Goal: Find specific page/section: Find specific page/section

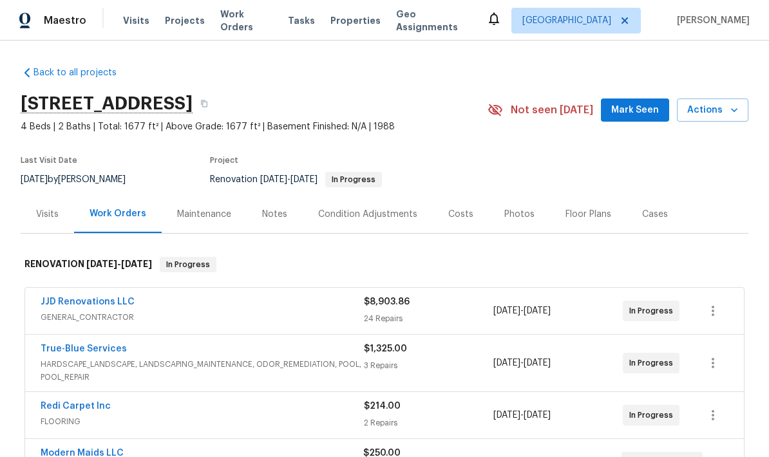
click at [89, 301] on link "JJD Renovations LLC" at bounding box center [88, 302] width 94 height 9
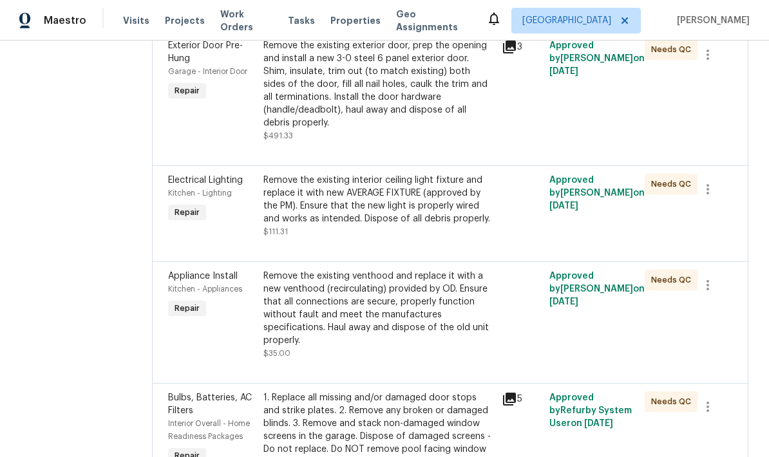
scroll to position [1673, 0]
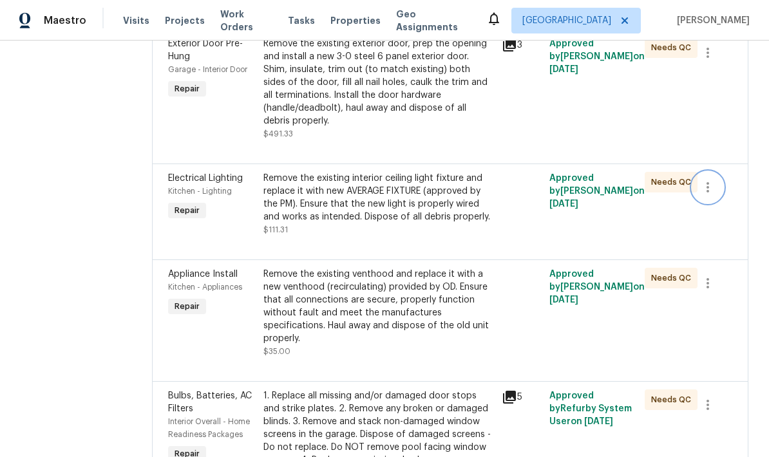
click at [707, 195] on icon "button" at bounding box center [707, 187] width 15 height 15
click at [723, 243] on li "Cancel" at bounding box center [719, 238] width 50 height 21
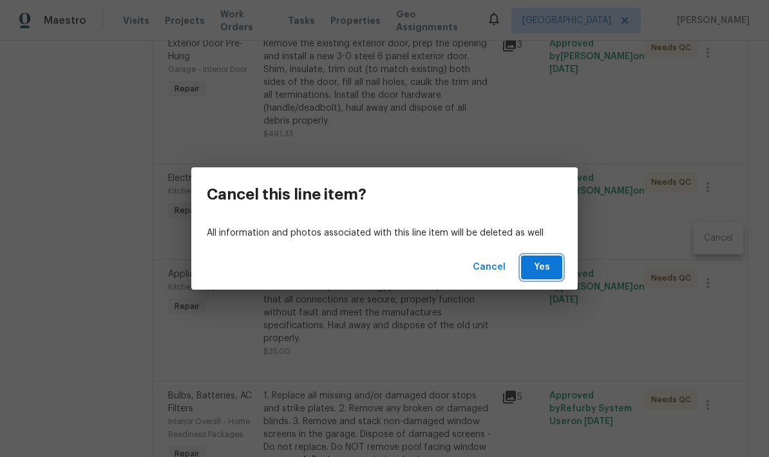
click at [550, 270] on span "Yes" at bounding box center [542, 268] width 21 height 16
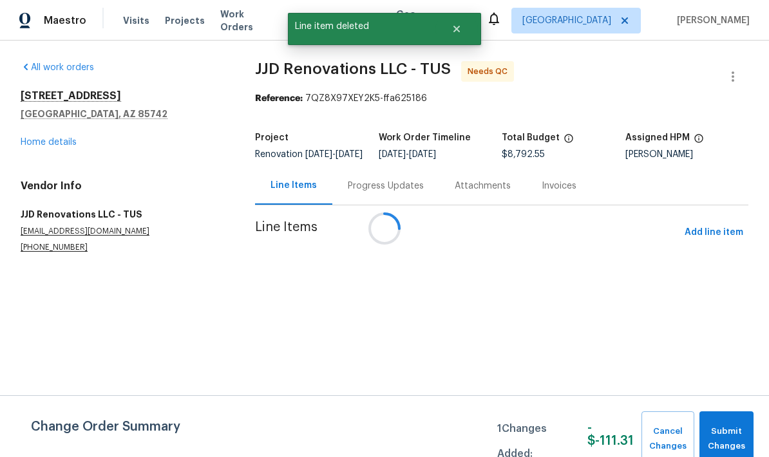
scroll to position [0, 0]
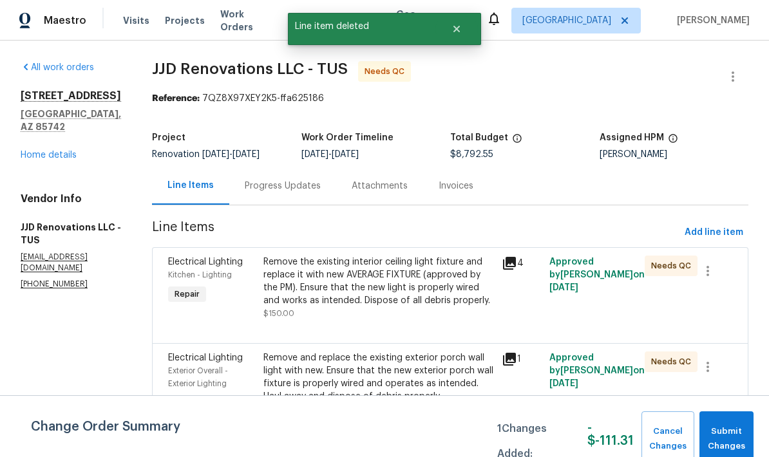
click at [730, 436] on span "Submit Changes" at bounding box center [726, 440] width 41 height 30
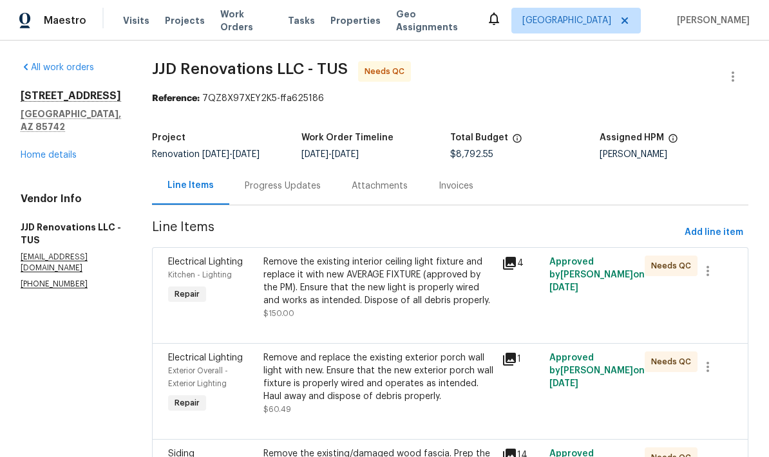
click at [54, 151] on link "Home details" at bounding box center [49, 155] width 56 height 9
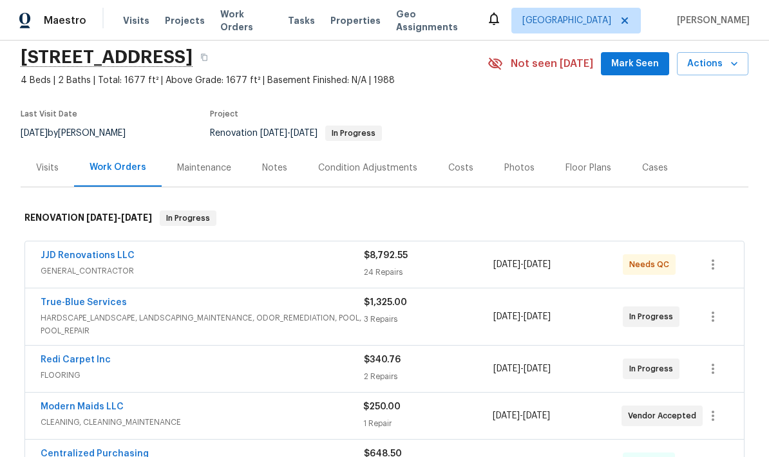
scroll to position [53, 0]
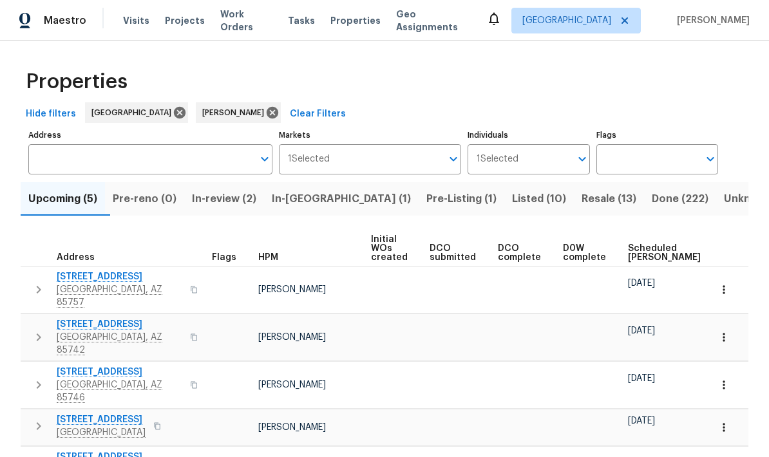
click at [639, 252] on span "Scheduled [PERSON_NAME]" at bounding box center [664, 253] width 73 height 18
click at [32, 414] on button "button" at bounding box center [39, 427] width 26 height 26
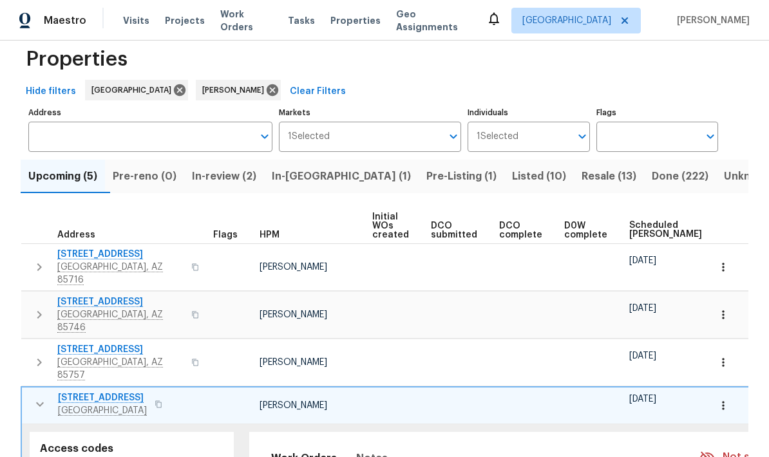
scroll to position [21, 0]
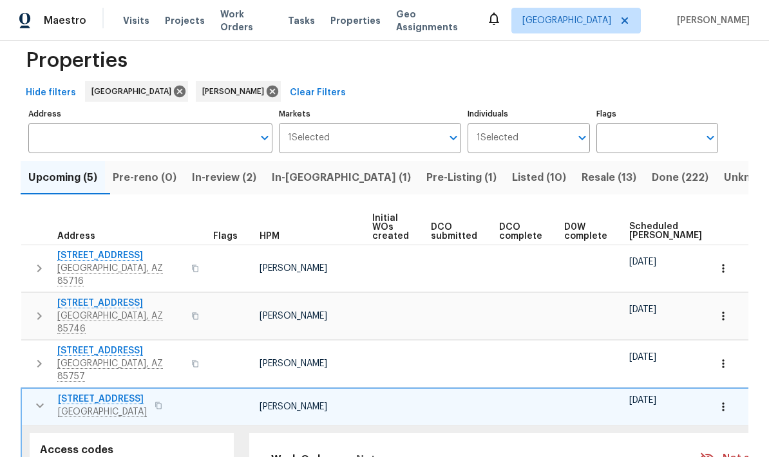
click at [43, 398] on icon "button" at bounding box center [39, 405] width 15 height 15
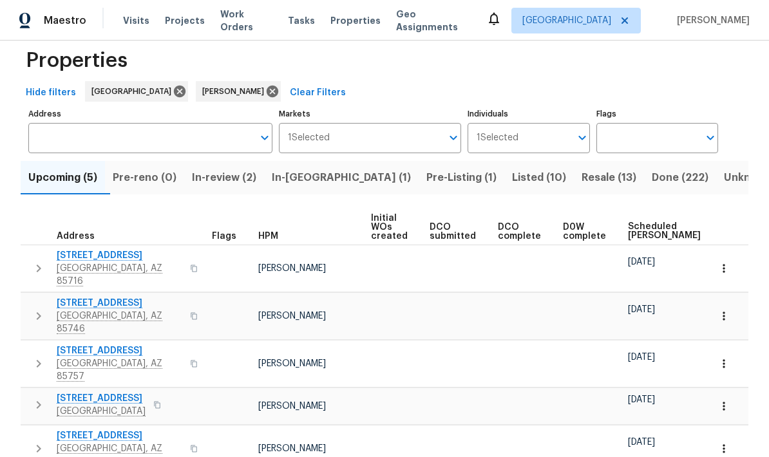
scroll to position [0, 0]
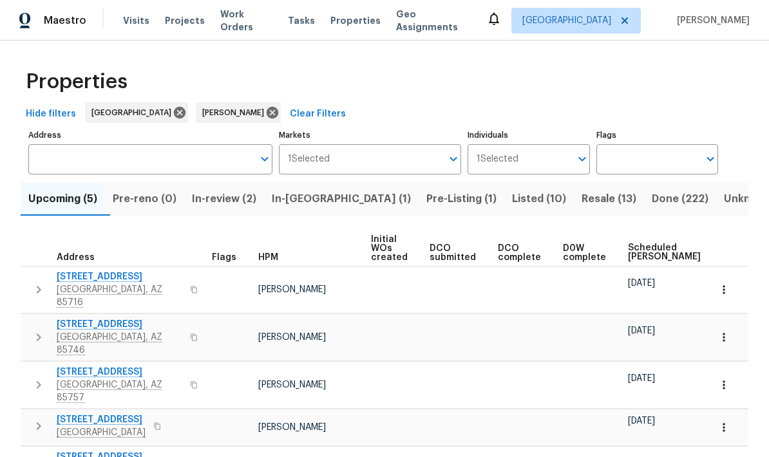
click at [747, 409] on td at bounding box center [727, 427] width 44 height 37
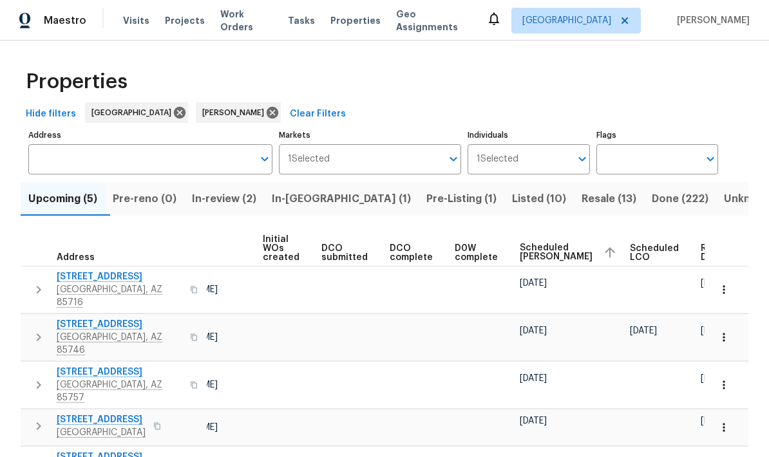
scroll to position [0, 108]
click at [724, 423] on icon "button" at bounding box center [724, 427] width 2 height 8
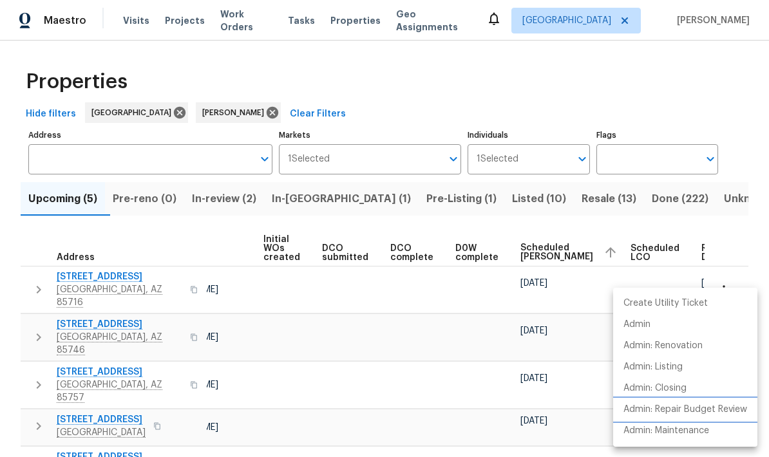
click at [700, 408] on p "Admin: Repair Budget Review" at bounding box center [686, 410] width 124 height 14
click at [360, 318] on div at bounding box center [384, 228] width 769 height 457
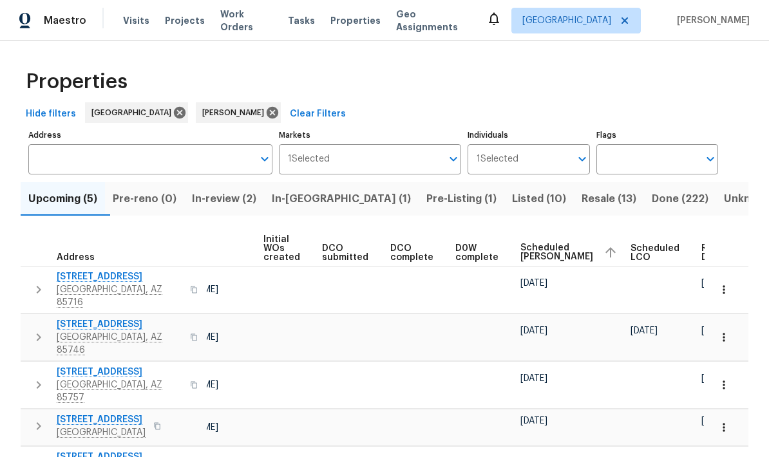
click at [722, 379] on icon "button" at bounding box center [724, 385] width 13 height 13
click at [567, 314] on div at bounding box center [384, 228] width 769 height 457
click at [722, 371] on button "button" at bounding box center [724, 385] width 28 height 28
click at [585, 312] on div at bounding box center [384, 228] width 769 height 457
click at [723, 371] on button "button" at bounding box center [724, 385] width 28 height 28
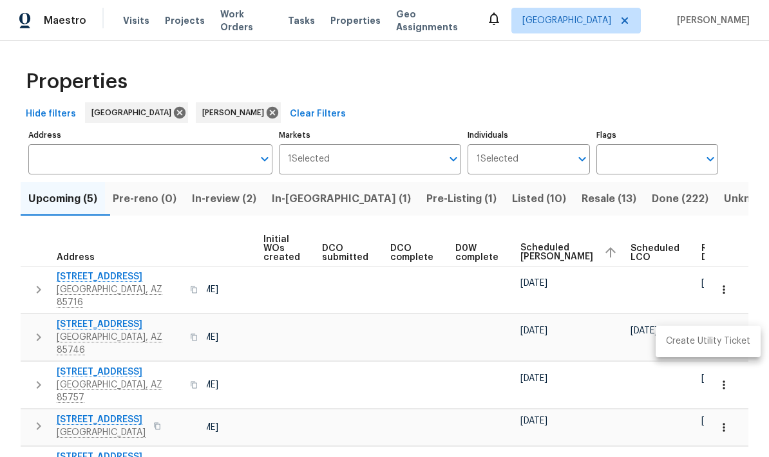
click at [504, 338] on div at bounding box center [384, 228] width 769 height 457
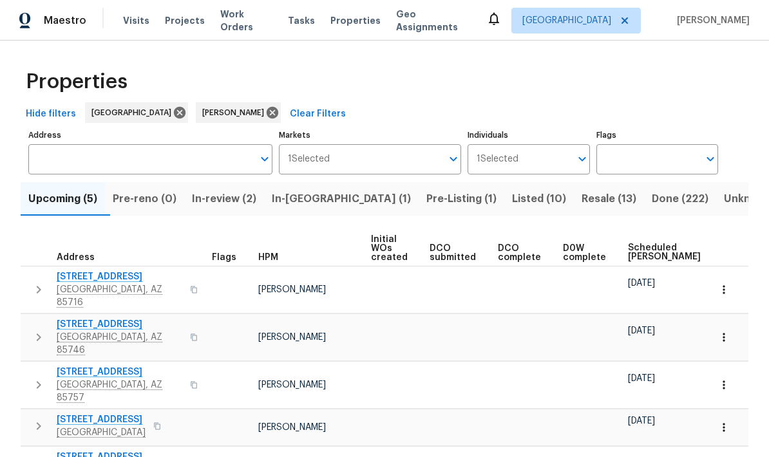
scroll to position [0, 0]
click at [43, 378] on icon "button" at bounding box center [38, 385] width 15 height 15
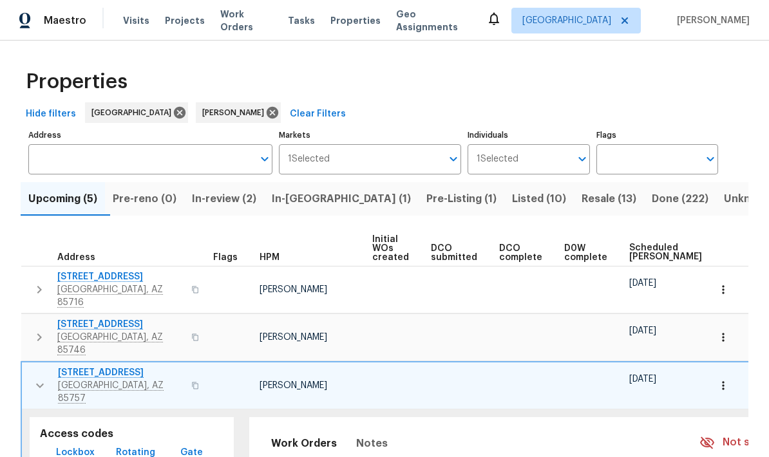
click at [142, 379] on span "[GEOGRAPHIC_DATA], AZ 85757" at bounding box center [121, 392] width 126 height 26
click at [736, 372] on button "button" at bounding box center [723, 386] width 28 height 28
click at [739, 191] on div at bounding box center [384, 228] width 769 height 457
click at [39, 378] on icon "button" at bounding box center [39, 385] width 15 height 15
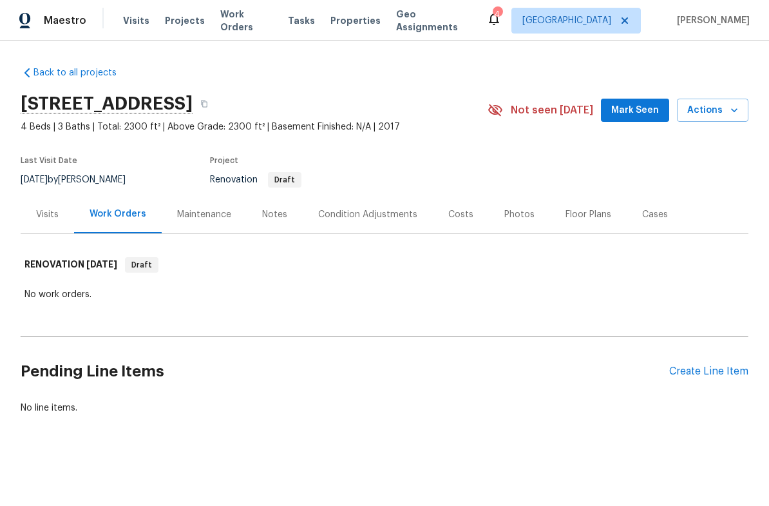
click at [383, 222] on div "Condition Adjustments" at bounding box center [368, 214] width 130 height 38
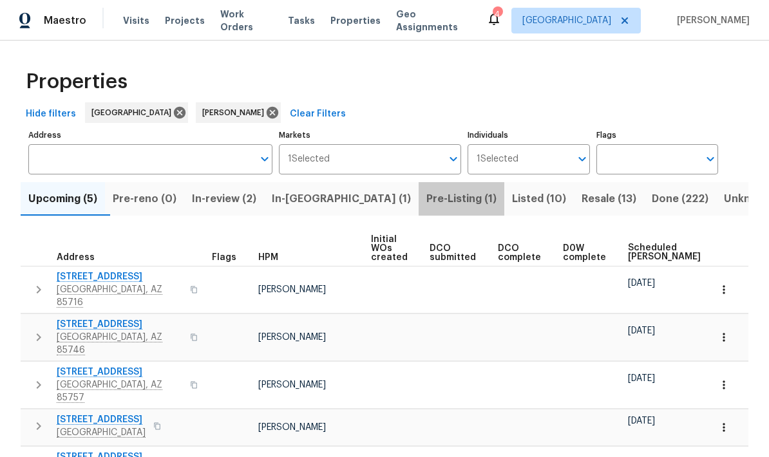
click at [427, 207] on span "Pre-Listing (1)" at bounding box center [462, 199] width 70 height 18
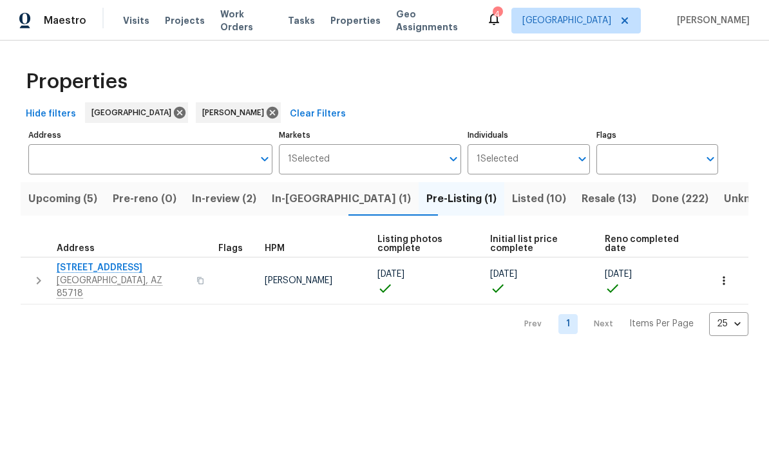
click at [512, 202] on span "Listed (10)" at bounding box center [539, 199] width 54 height 18
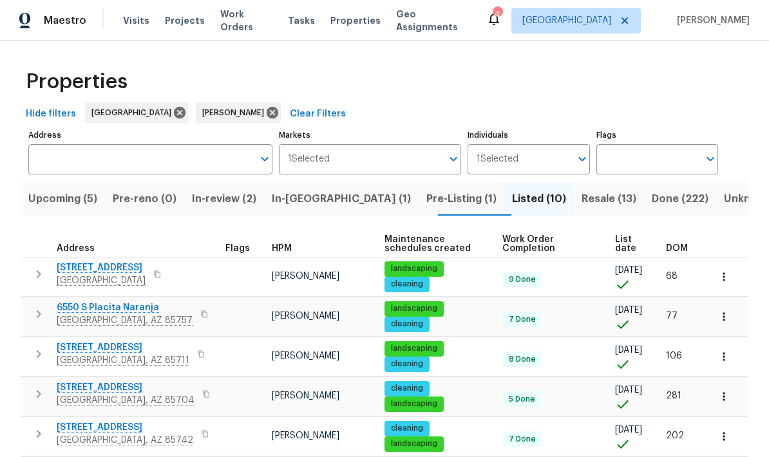
click at [582, 203] on span "Resale (13)" at bounding box center [609, 199] width 55 height 18
